Goal: Transaction & Acquisition: Download file/media

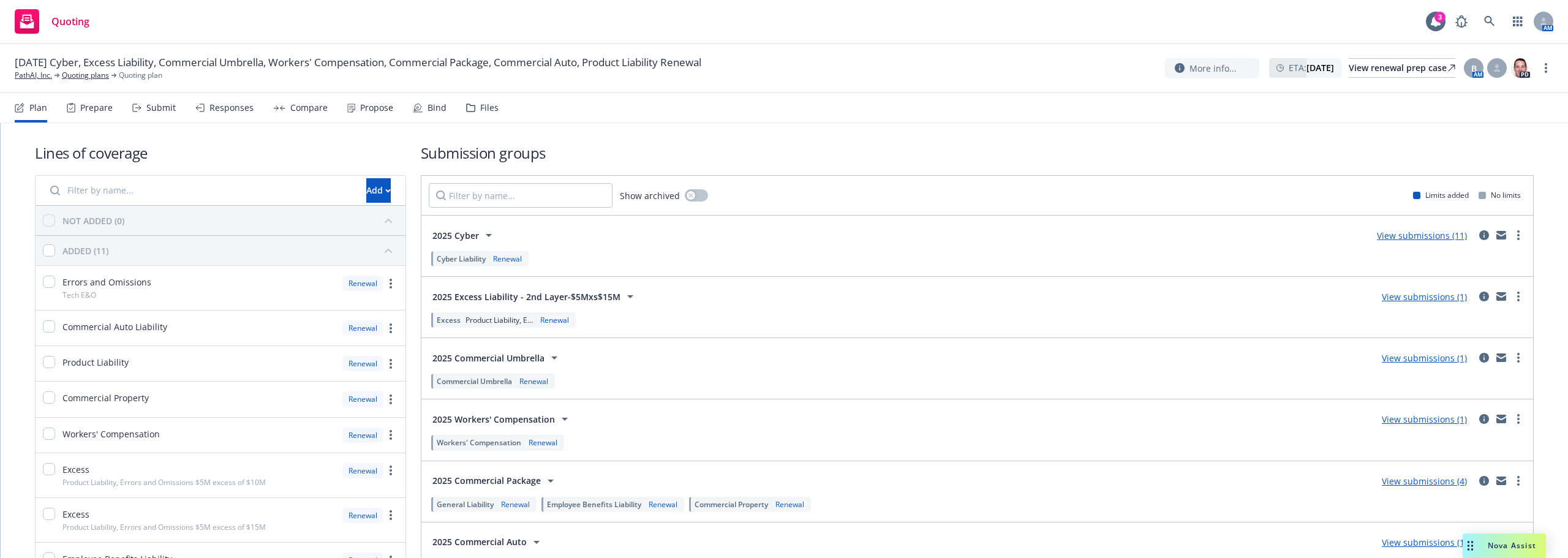
click at [1526, 542] on span "Nova Assist" at bounding box center [1511, 545] width 48 height 11
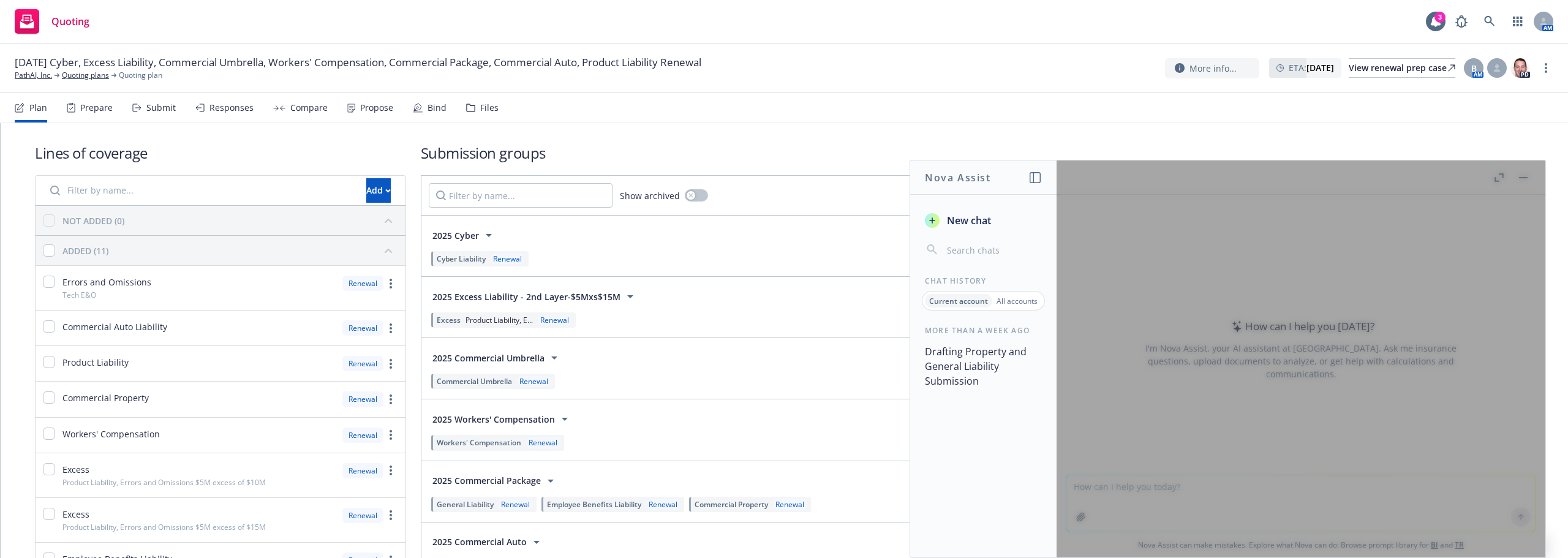
click at [984, 213] on button "New chat" at bounding box center [983, 220] width 127 height 22
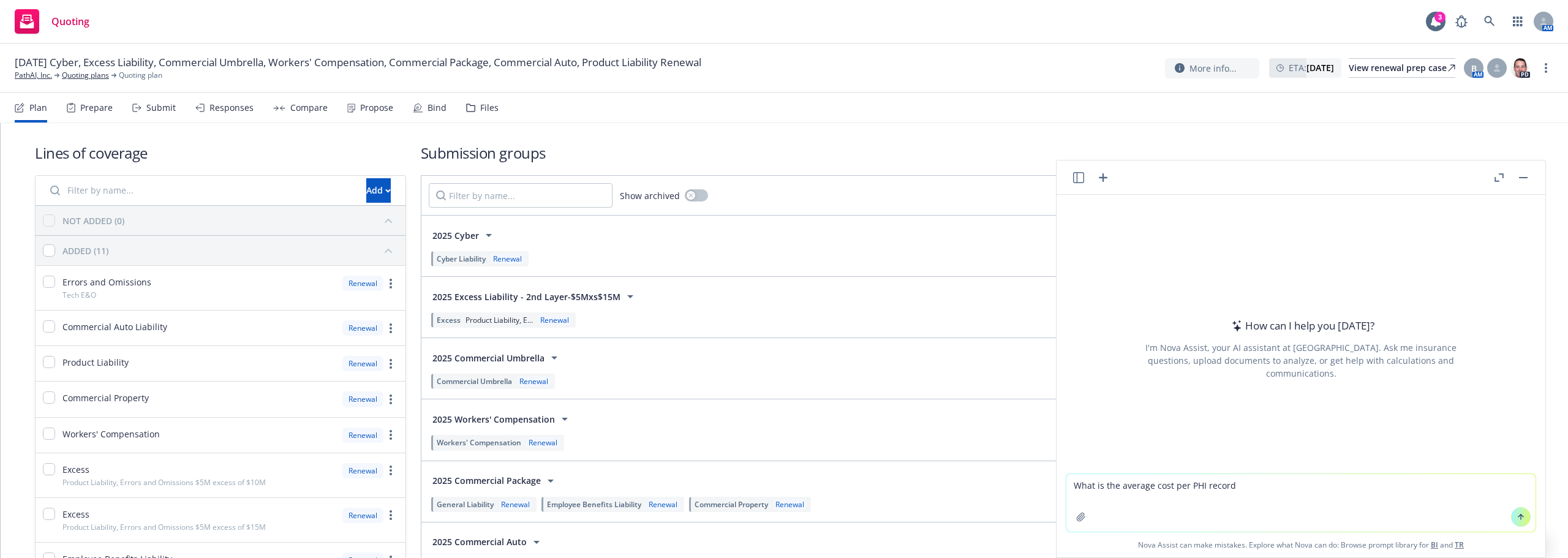
click at [1255, 489] on textarea "What is the average cost per PHI record" at bounding box center [1301, 503] width 469 height 57
click at [1257, 489] on textarea "What is the average cost per PHI record" at bounding box center [1301, 503] width 469 height 57
type textarea "What is the average cost per PHI record?"
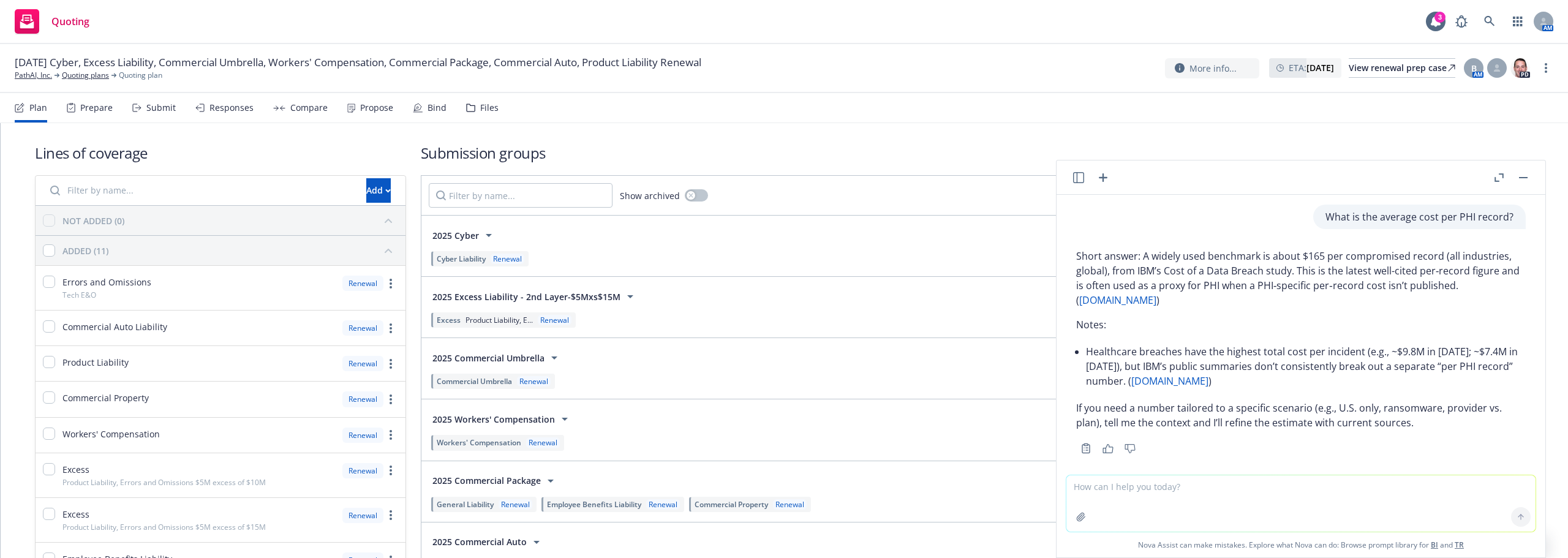
scroll to position [11, 0]
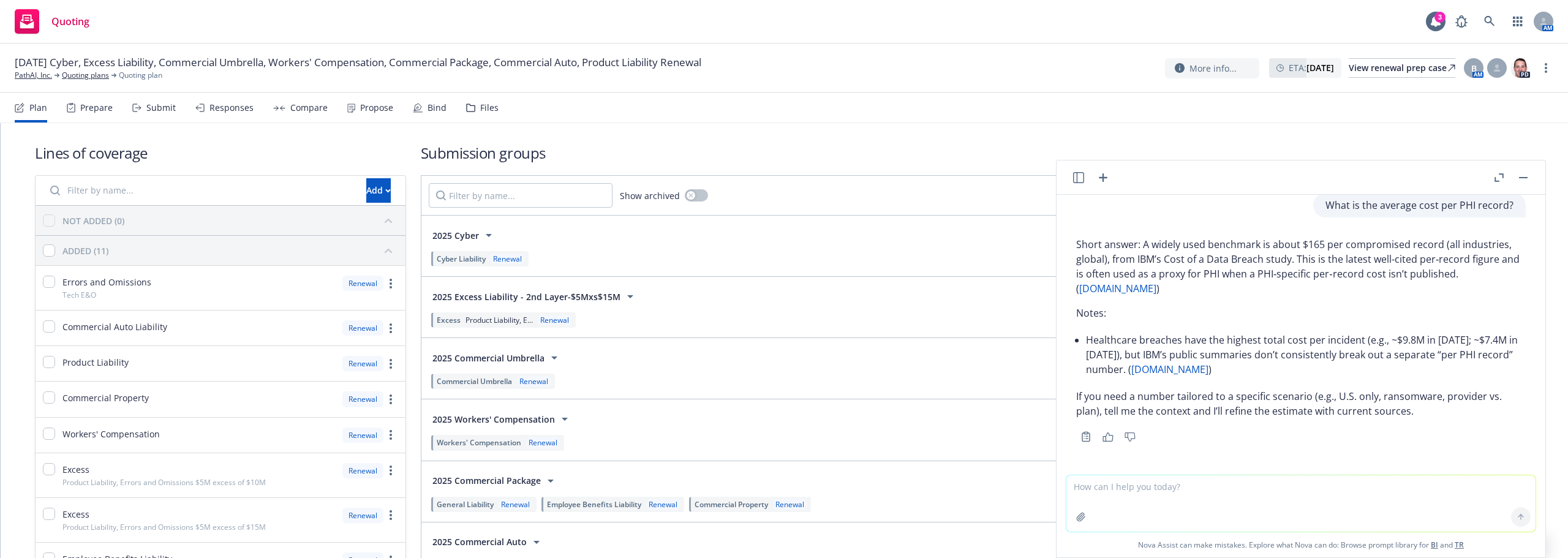
click at [1382, 267] on p "Short answer: A widely used benchmark is about $165 per compromised record (all…" at bounding box center [1301, 266] width 449 height 59
click at [1211, 340] on li "Healthcare breaches have the highest total cost per incident (e.g., ~$9.8M in 2…" at bounding box center [1306, 355] width 439 height 49
click at [83, 79] on link "Quoting plans" at bounding box center [85, 75] width 47 height 11
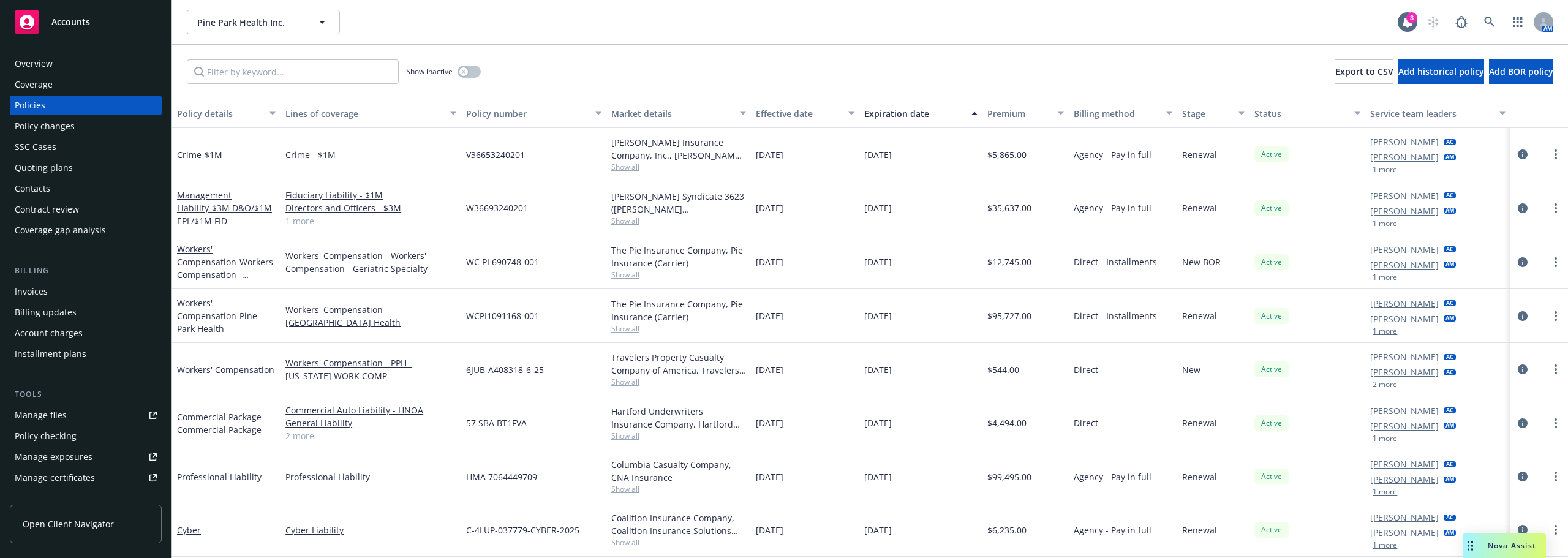
scroll to position [9, 0]
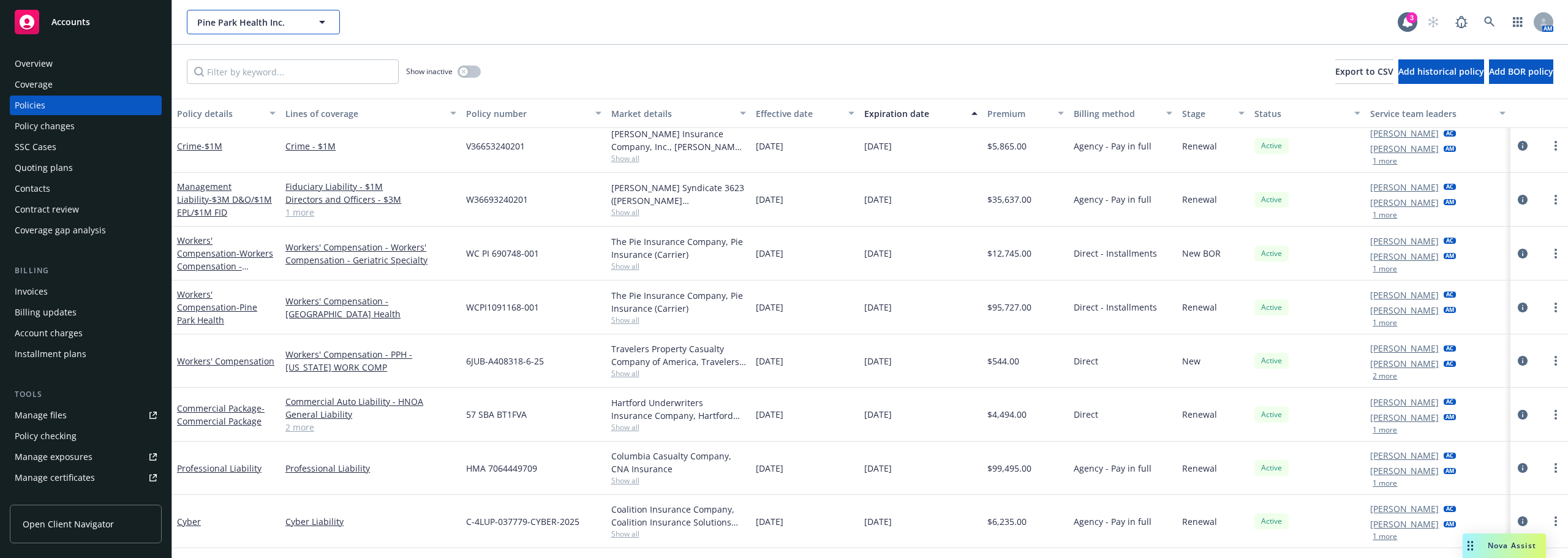
click at [232, 13] on button "Pine Park Health Inc." at bounding box center [263, 22] width 153 height 25
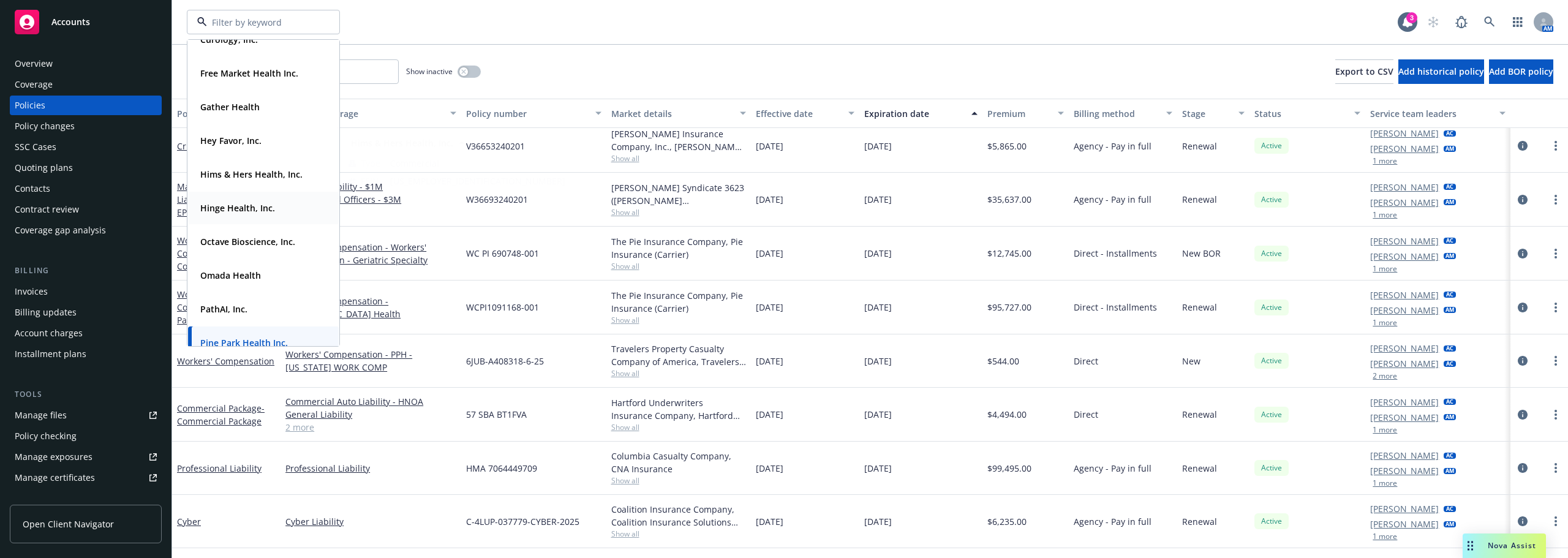
scroll to position [306, 0]
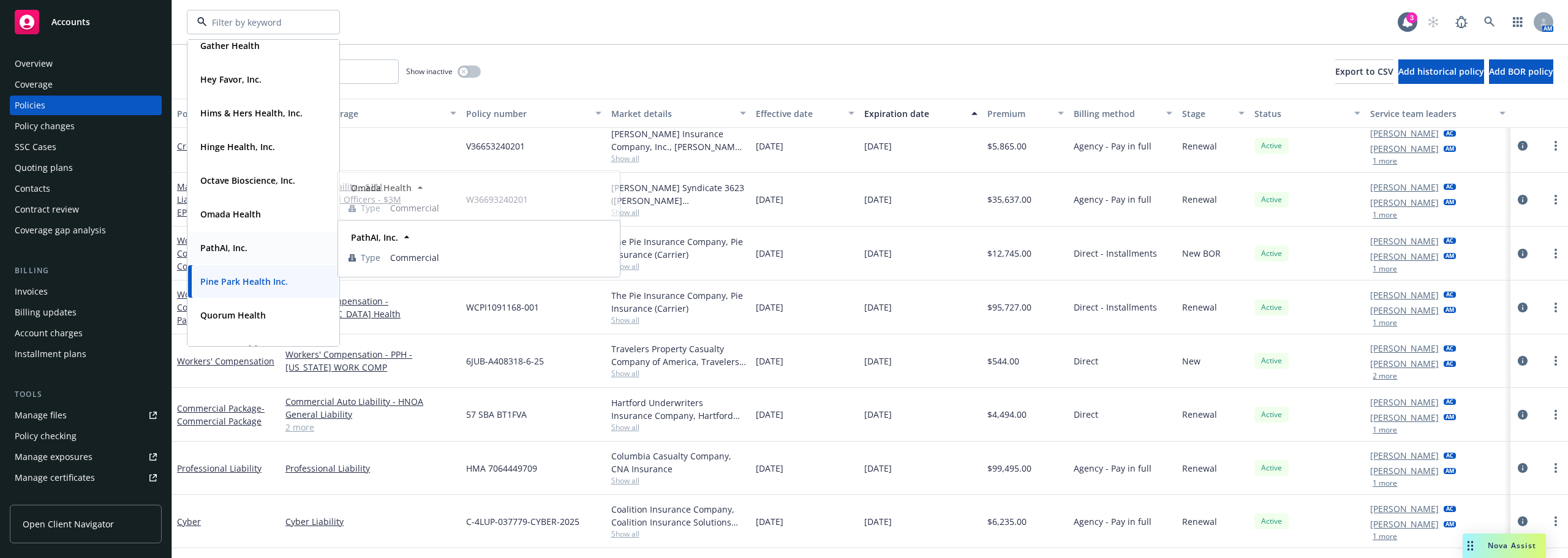
click at [250, 248] on div "PathAI, Inc." at bounding box center [264, 247] width 136 height 18
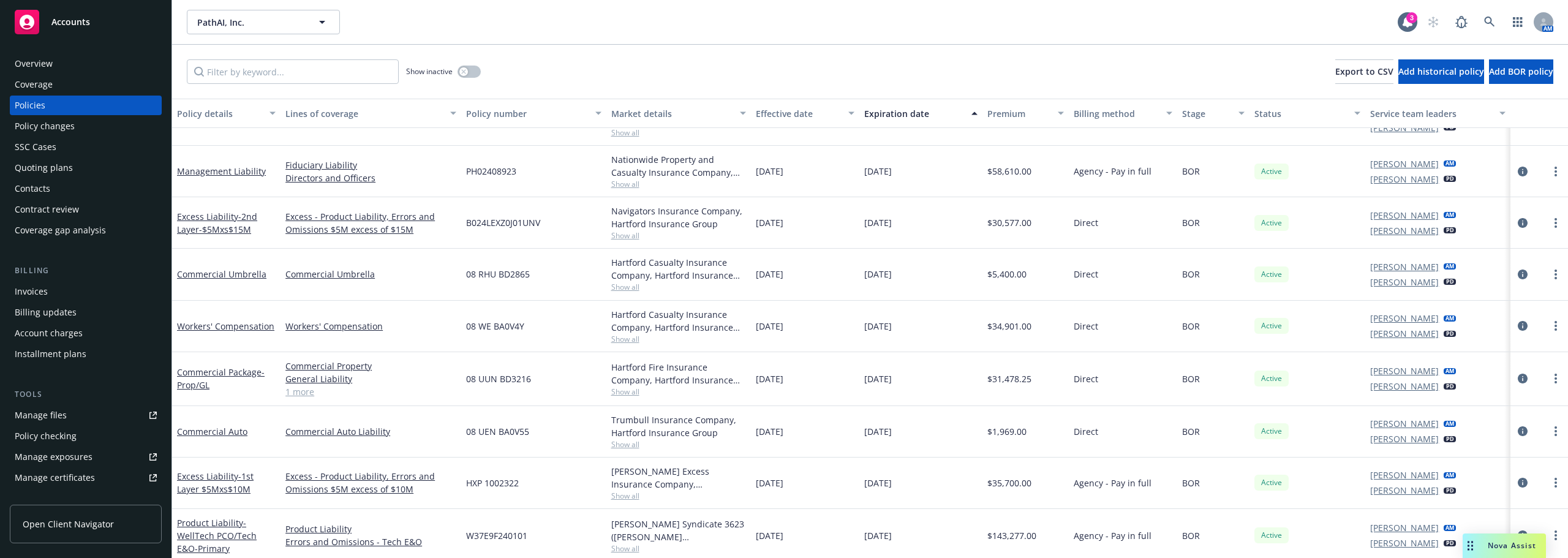
scroll to position [29, 0]
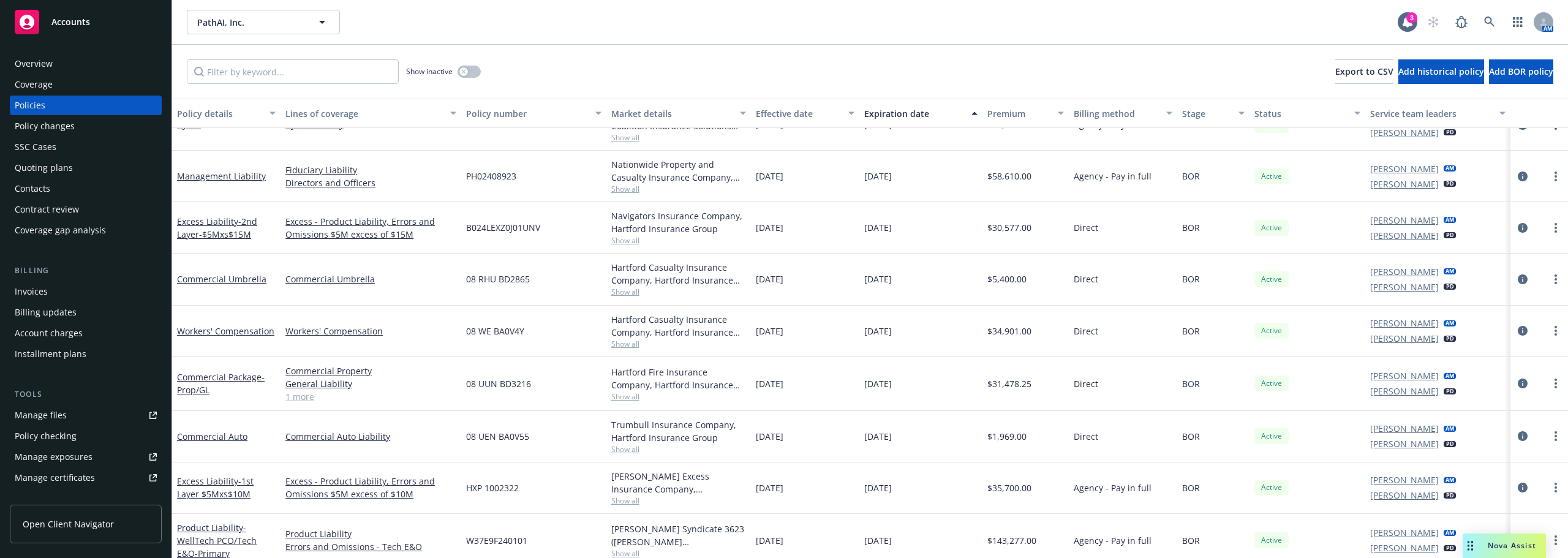
click at [558, 286] on div "08 RHU BD2865" at bounding box center [534, 279] width 145 height 52
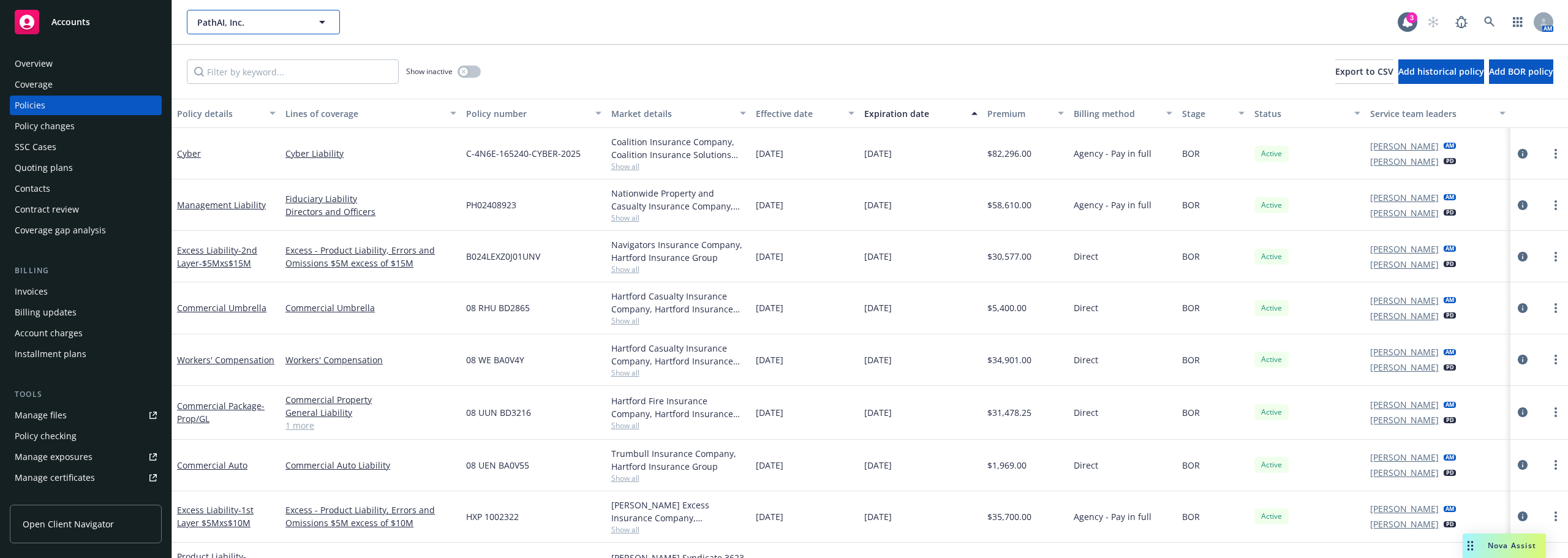
click at [233, 29] on button "PathAI, Inc." at bounding box center [263, 22] width 153 height 25
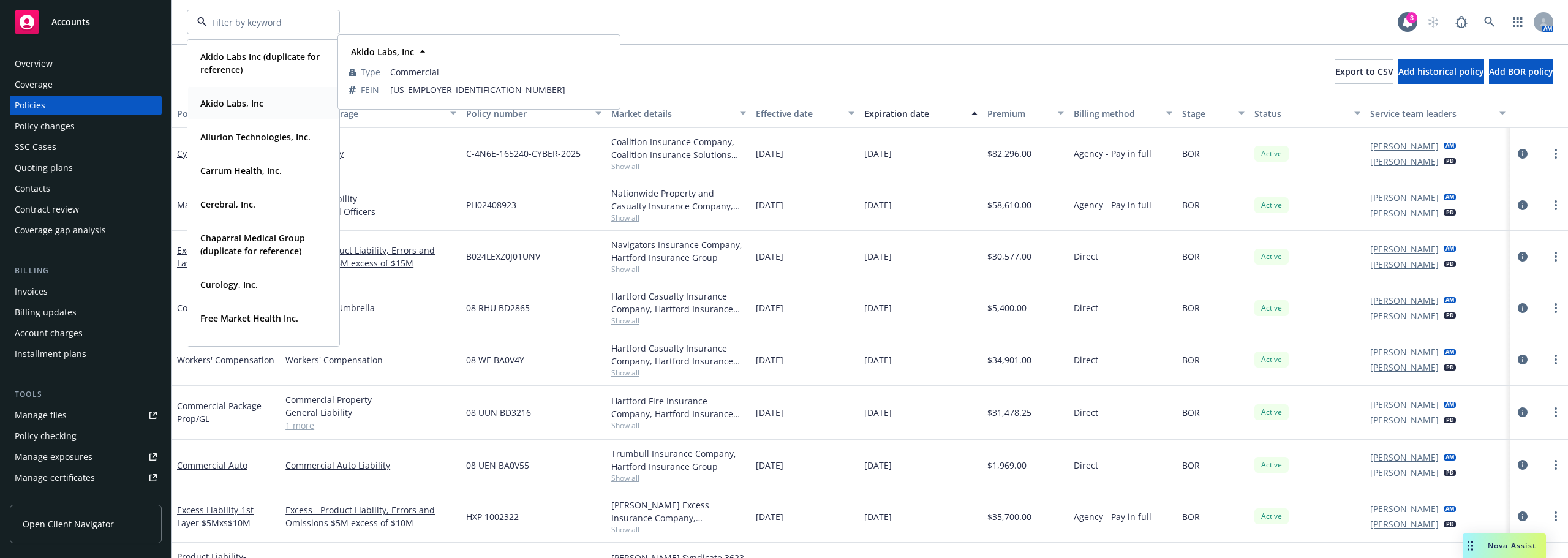
scroll to position [61, 0]
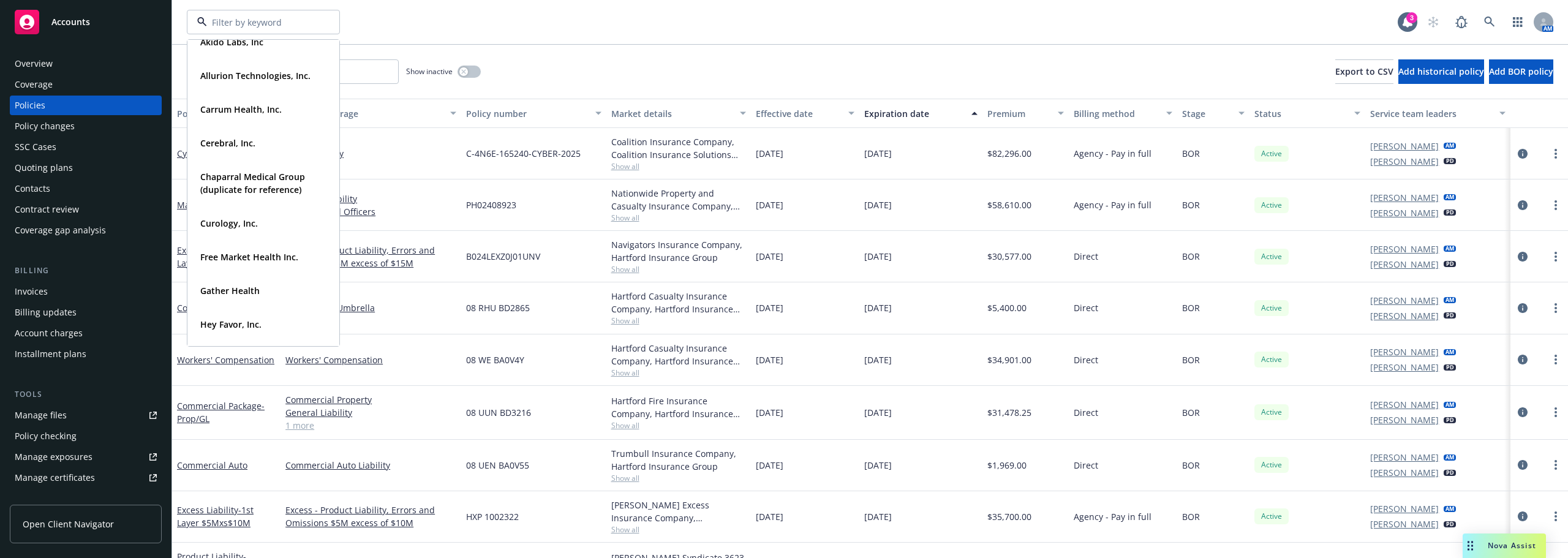
click at [668, 342] on div "Hartford Casualty Insurance Company, Hartford Insurance Group" at bounding box center [678, 355] width 135 height 26
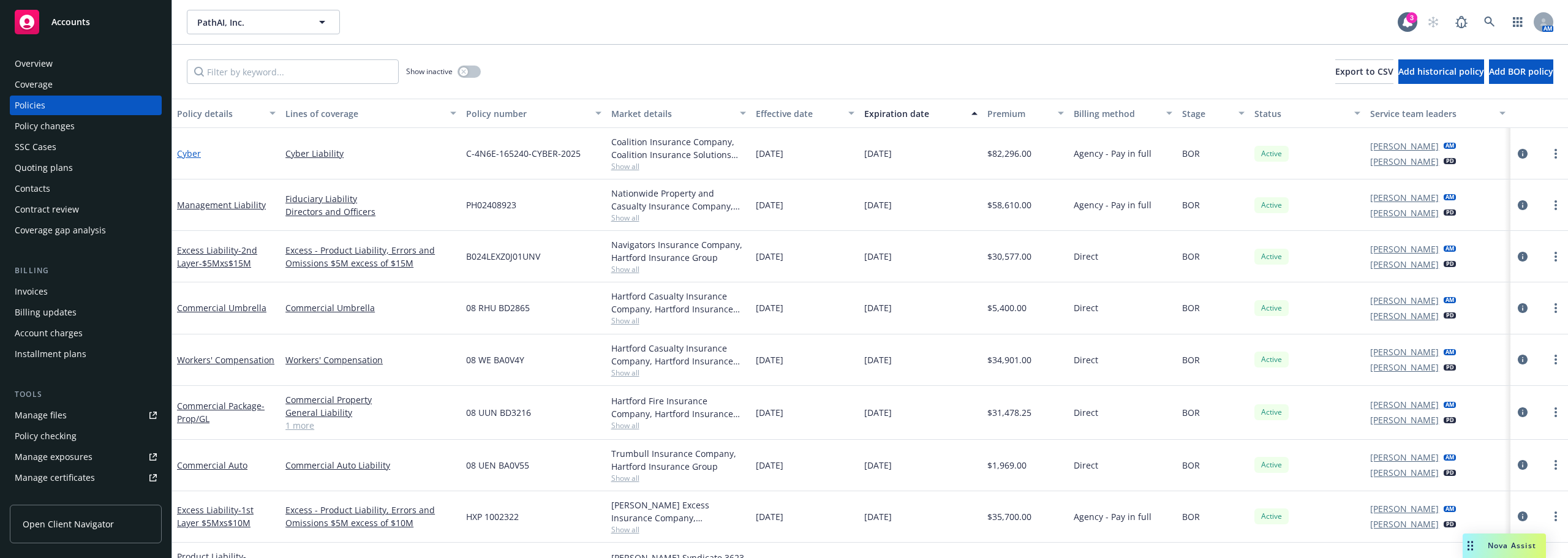
click at [199, 152] on link "Cyber" at bounding box center [189, 153] width 24 height 11
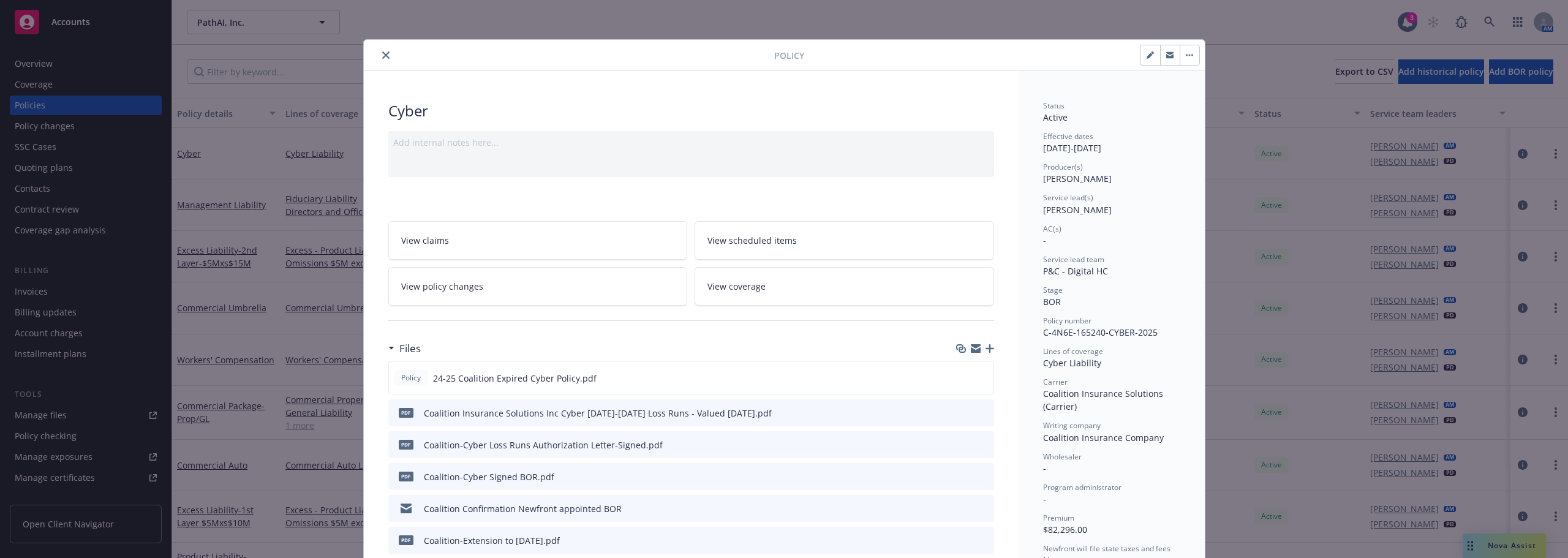
click at [385, 57] on button "close" at bounding box center [386, 55] width 15 height 15
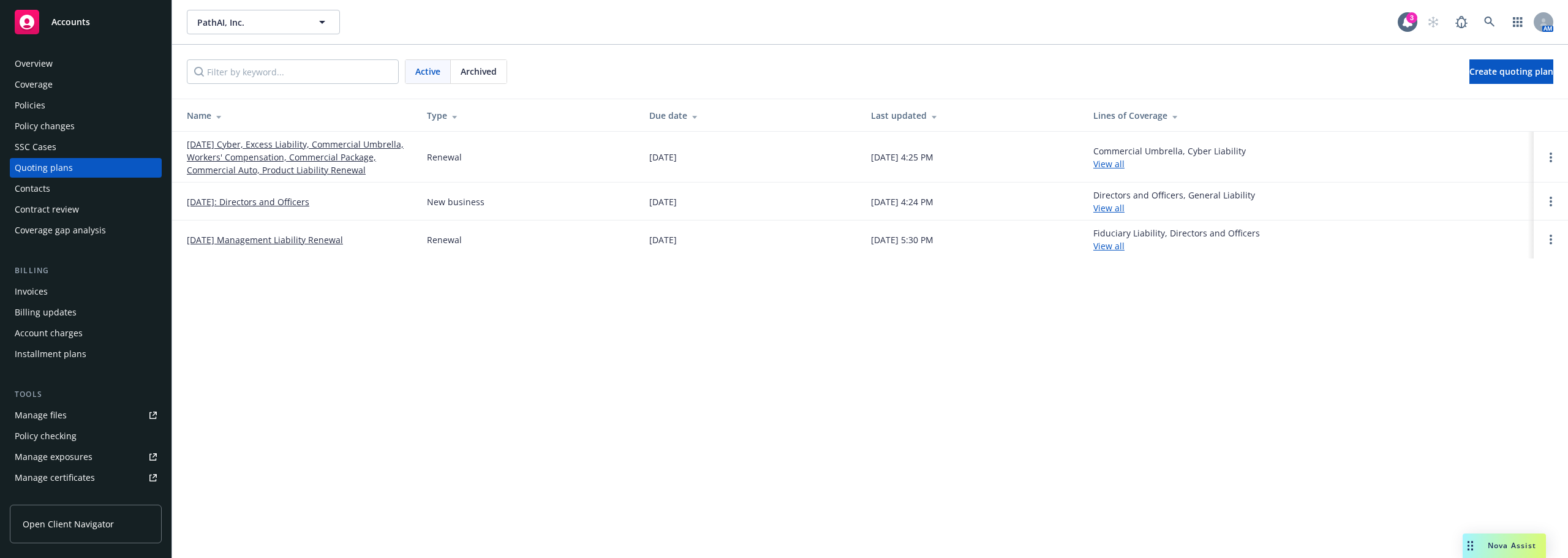
click at [64, 409] on div "Manage files" at bounding box center [40, 415] width 52 height 20
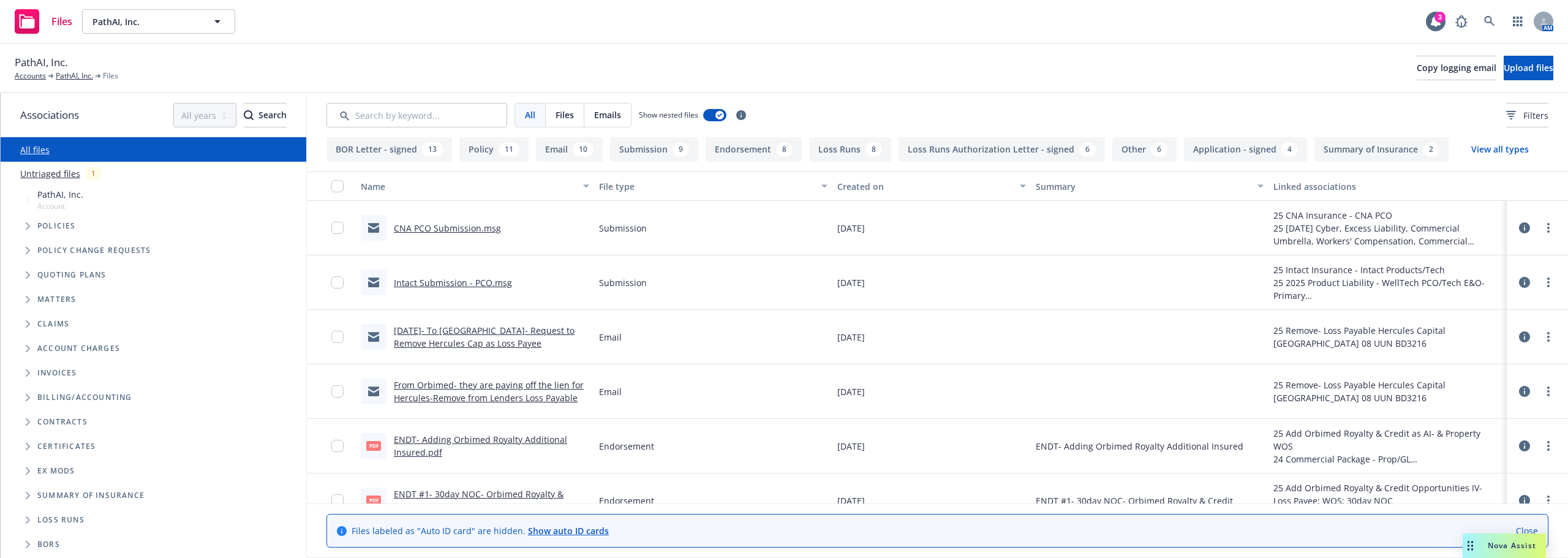
click at [827, 152] on button "Loss Runs 8" at bounding box center [850, 150] width 82 height 25
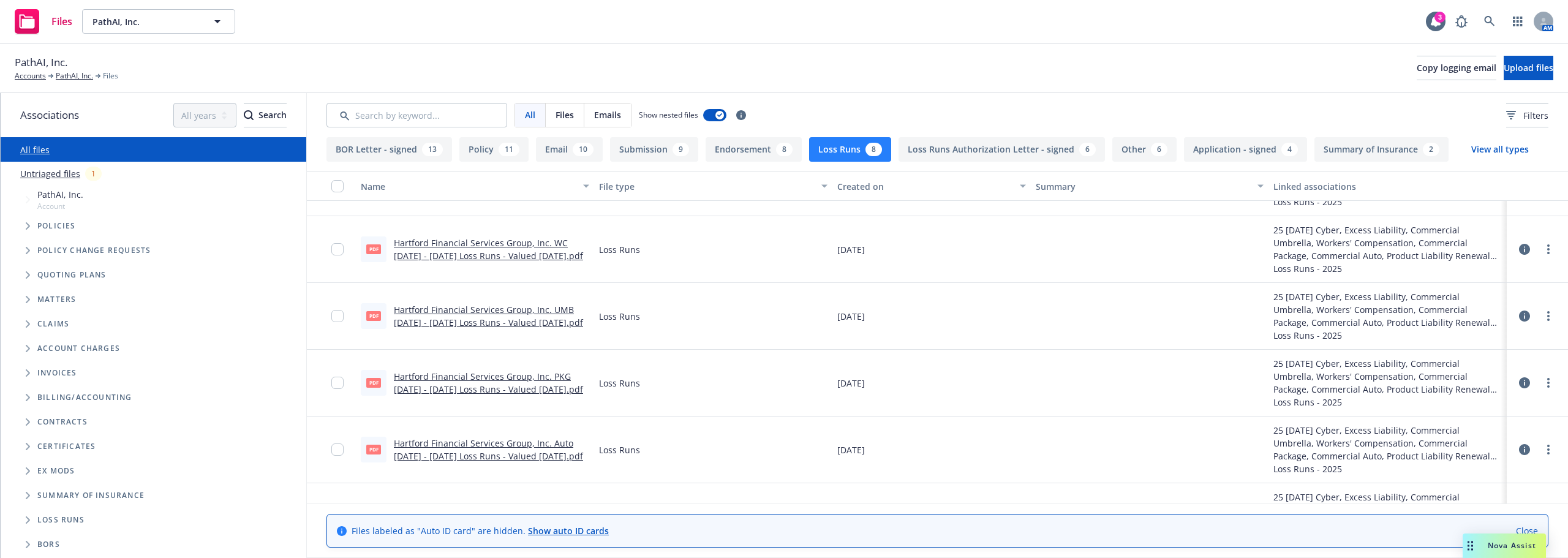
scroll to position [123, 0]
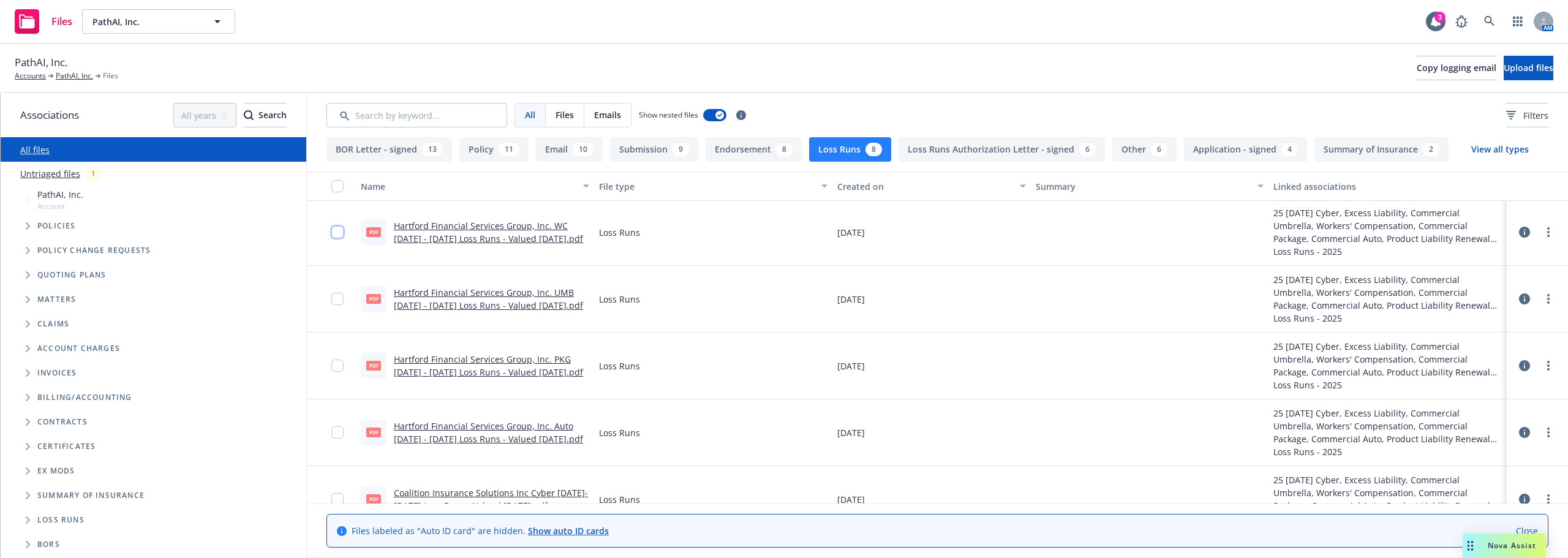
click at [340, 235] on input "checkbox" at bounding box center [337, 232] width 12 height 12
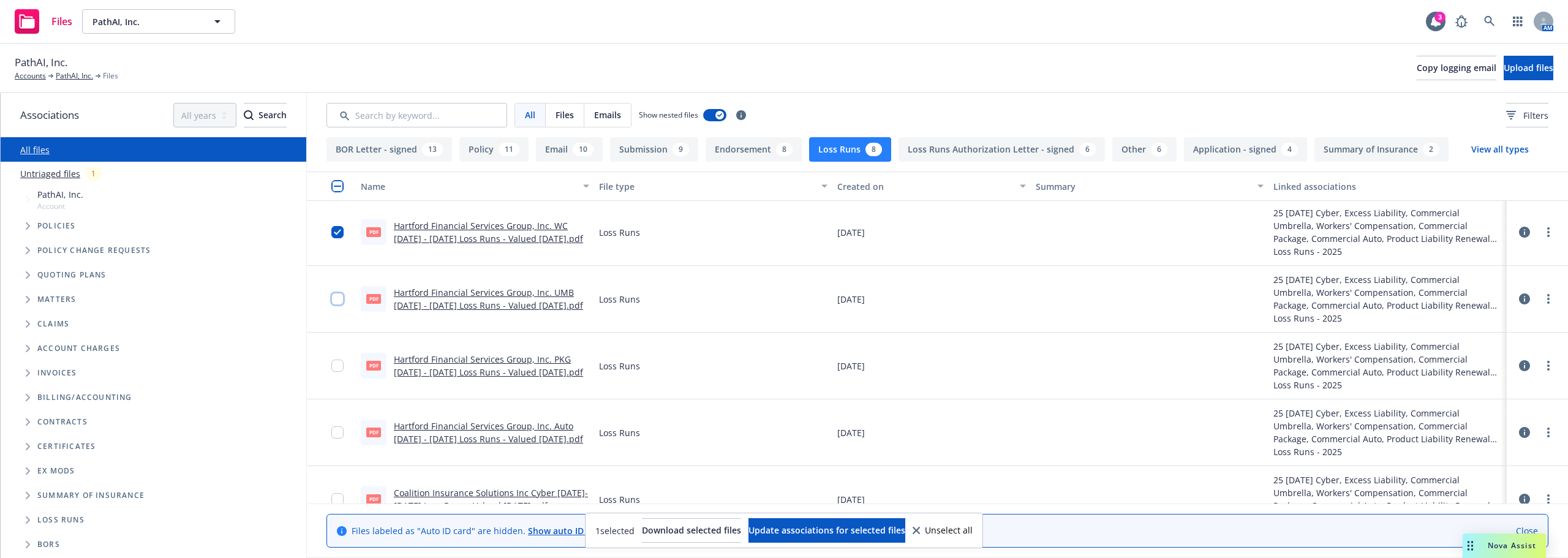
click at [335, 295] on input "checkbox" at bounding box center [337, 298] width 12 height 12
click at [338, 364] on input "checkbox" at bounding box center [337, 365] width 12 height 12
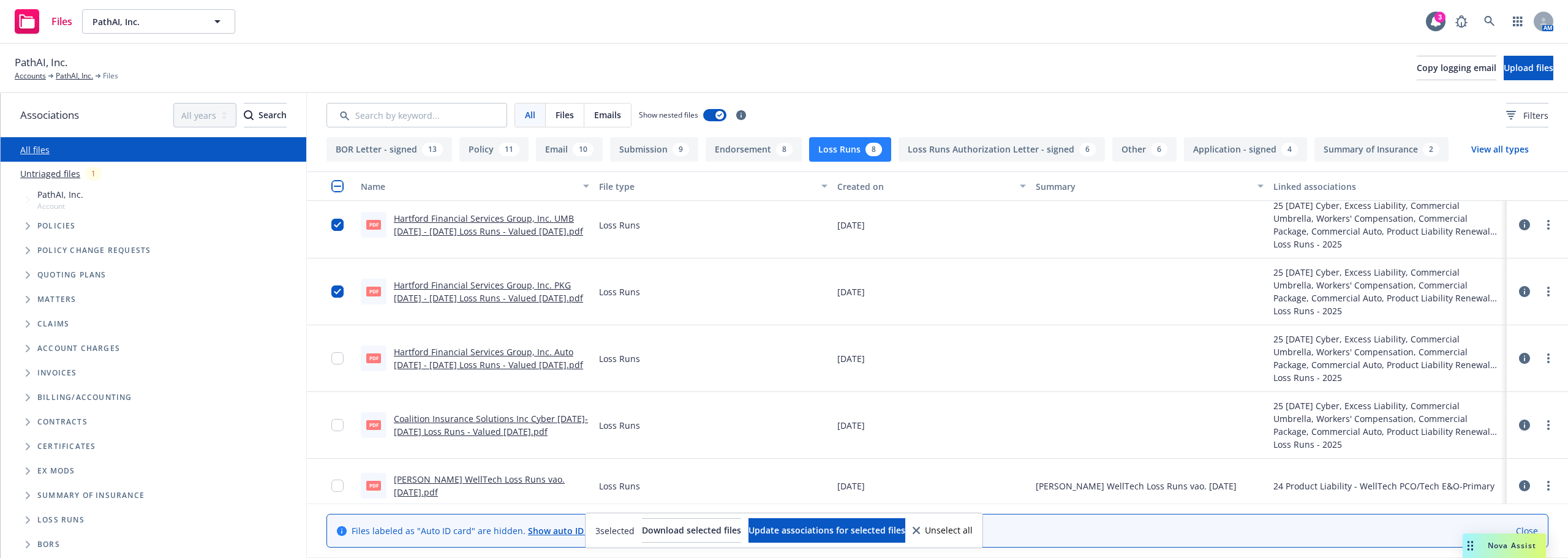
click at [334, 366] on div at bounding box center [341, 358] width 20 height 52
click at [335, 357] on input "checkbox" at bounding box center [337, 358] width 12 height 12
click at [715, 530] on span "Download selected files" at bounding box center [691, 530] width 99 height 11
click at [931, 394] on div "07/24/2025" at bounding box center [931, 425] width 198 height 67
